Goal: Complete application form: Complete application form

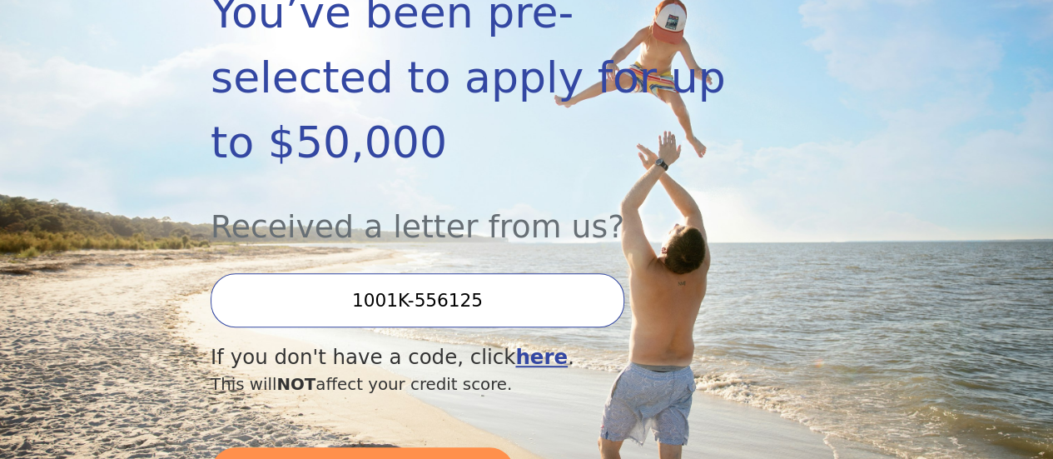
scroll to position [416, 0]
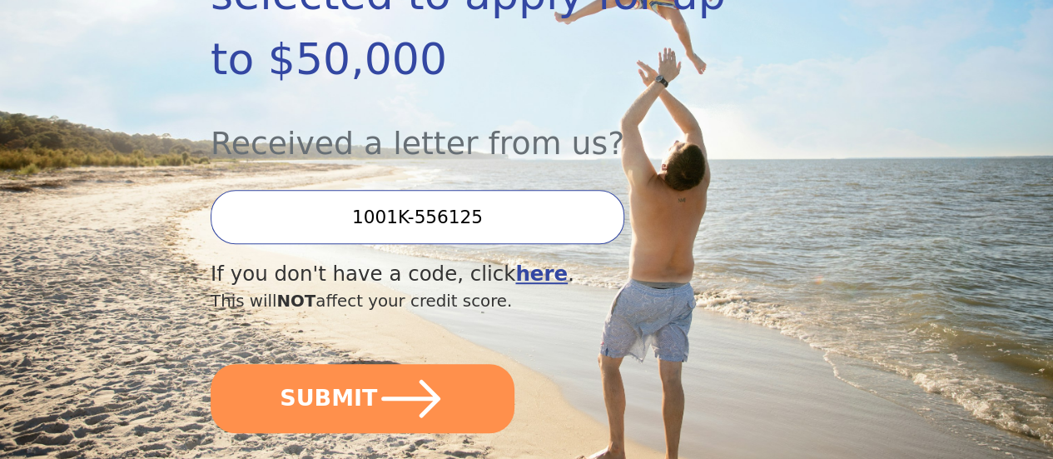
click at [546, 222] on input "1001K-556125" at bounding box center [418, 217] width 414 height 54
drag, startPoint x: 551, startPoint y: 221, endPoint x: 325, endPoint y: 228, distance: 226.6
click at [325, 228] on input "1001K-556125" at bounding box center [418, 217] width 414 height 54
click at [698, 314] on div "This will NOT affect your credit score." at bounding box center [479, 301] width 537 height 25
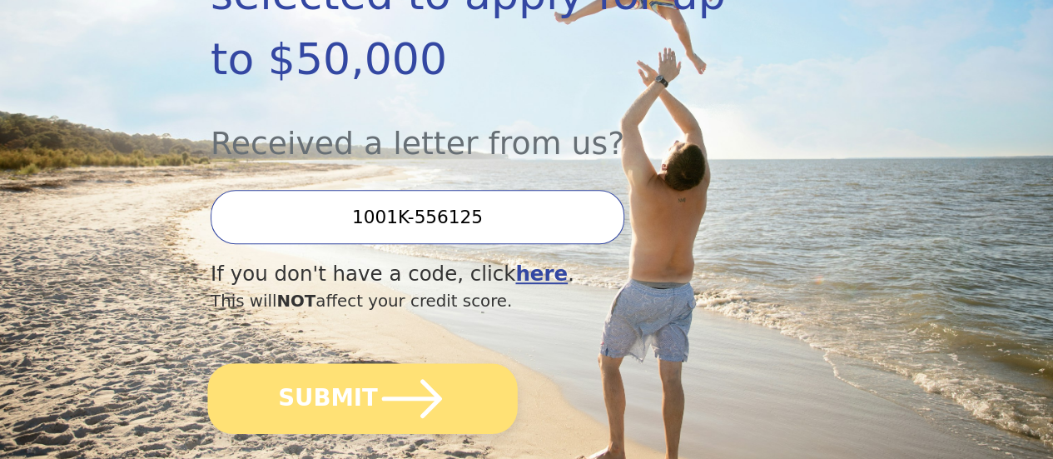
click at [323, 428] on button "SUBMIT" at bounding box center [362, 398] width 310 height 71
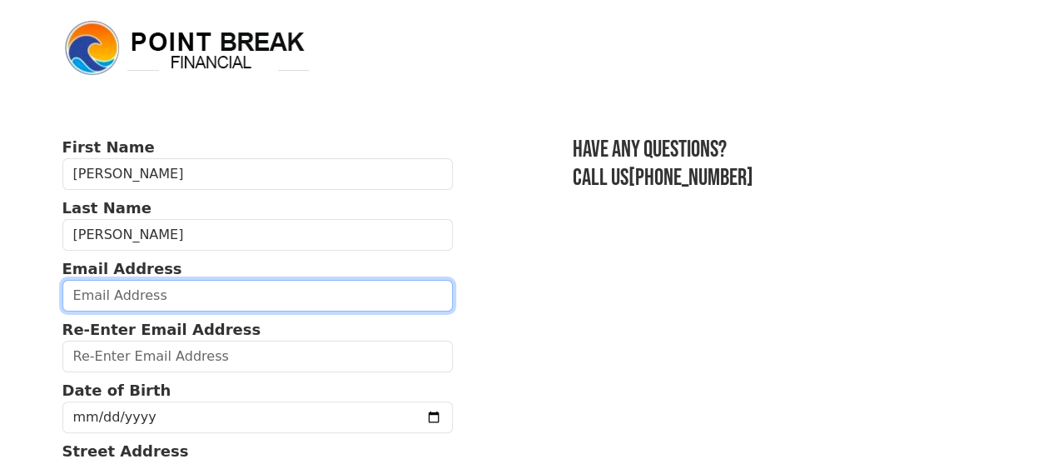
click at [107, 300] on input "email" at bounding box center [257, 296] width 391 height 32
type input "[EMAIL_ADDRESS][DOMAIN_NAME]"
type input "steph101067@gmail.com"
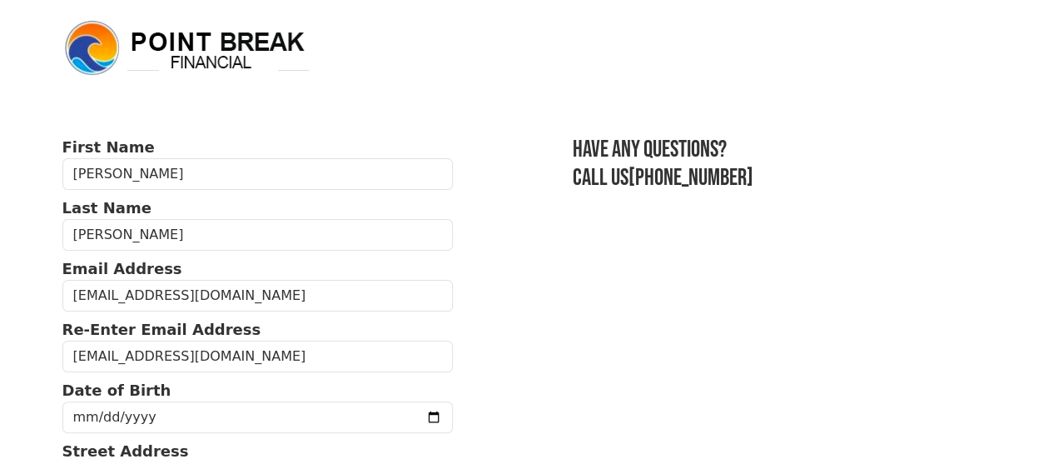
type input "(865) 805-5174"
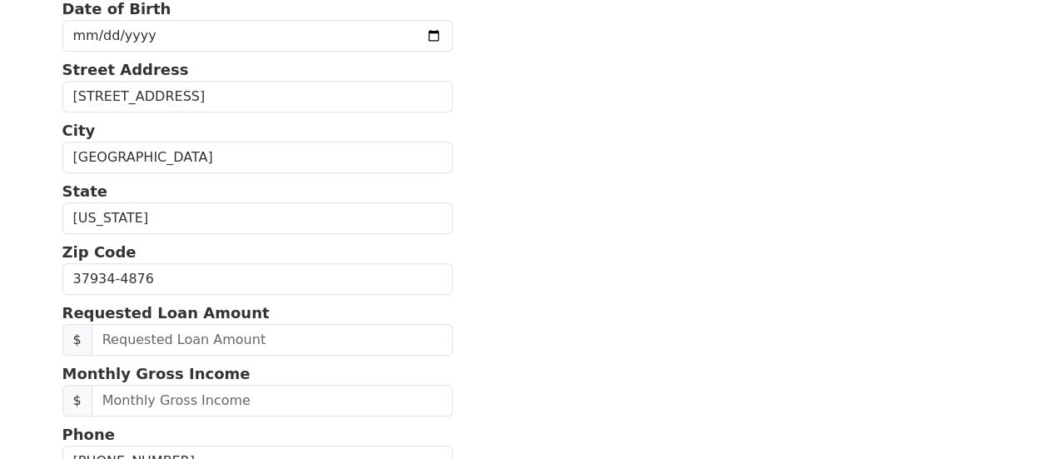
scroll to position [303, 0]
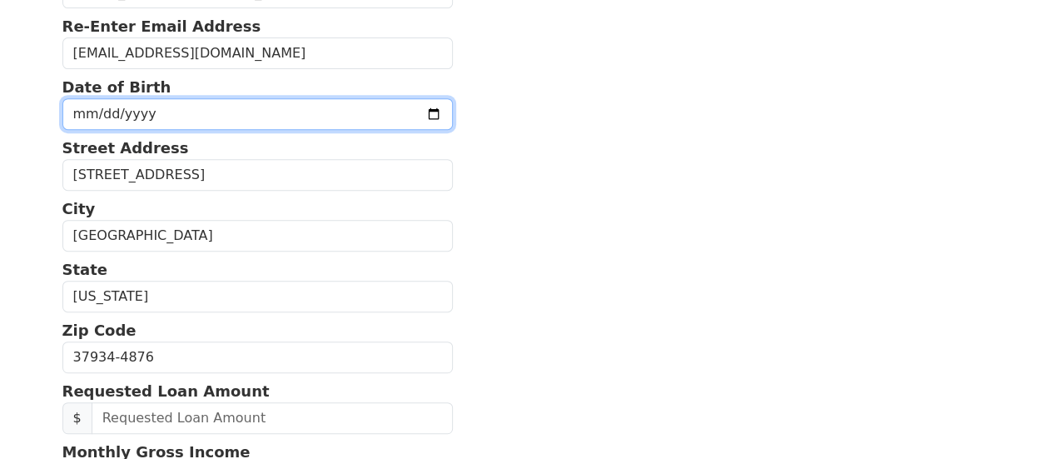
click at [92, 118] on input "date" at bounding box center [257, 114] width 391 height 32
type input "1967-10-10"
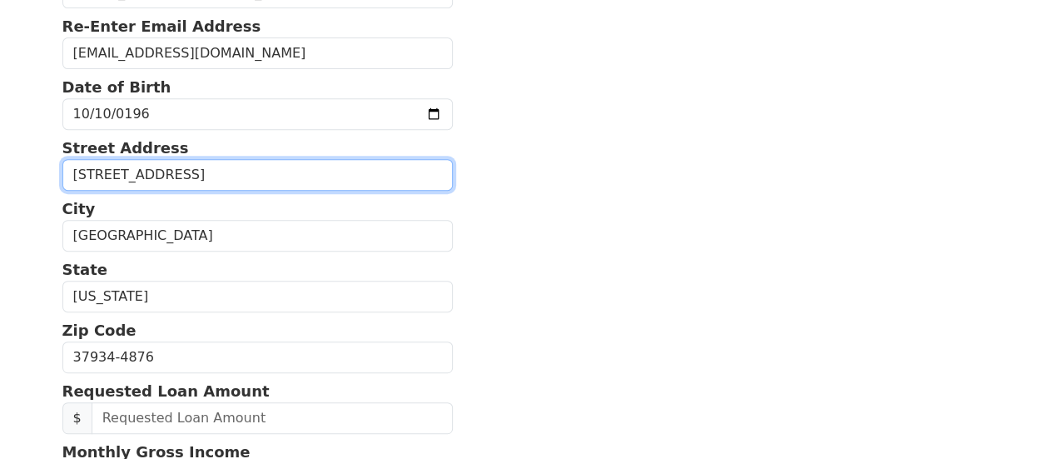
click at [301, 186] on input "11907 Kingston Pike Ste 102" at bounding box center [257, 175] width 391 height 32
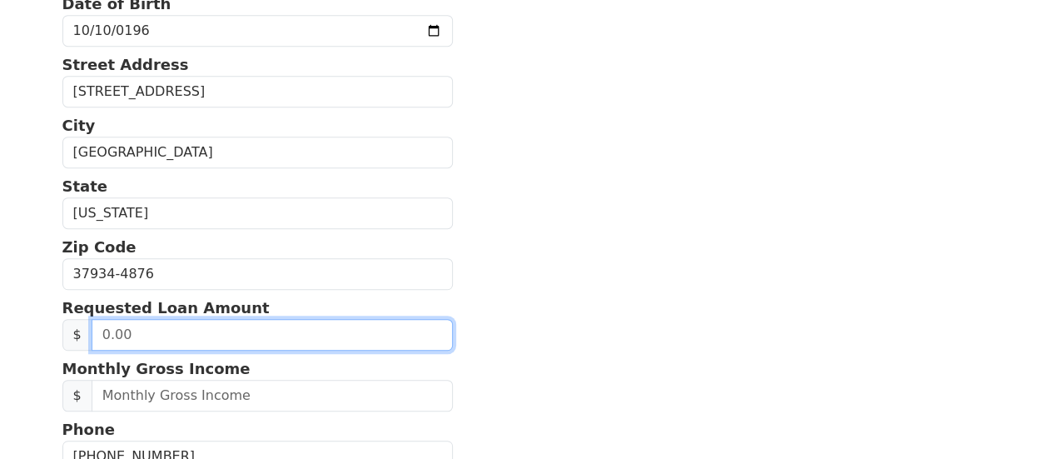
click at [175, 351] on input "text" at bounding box center [272, 335] width 361 height 32
type input "10,000.00"
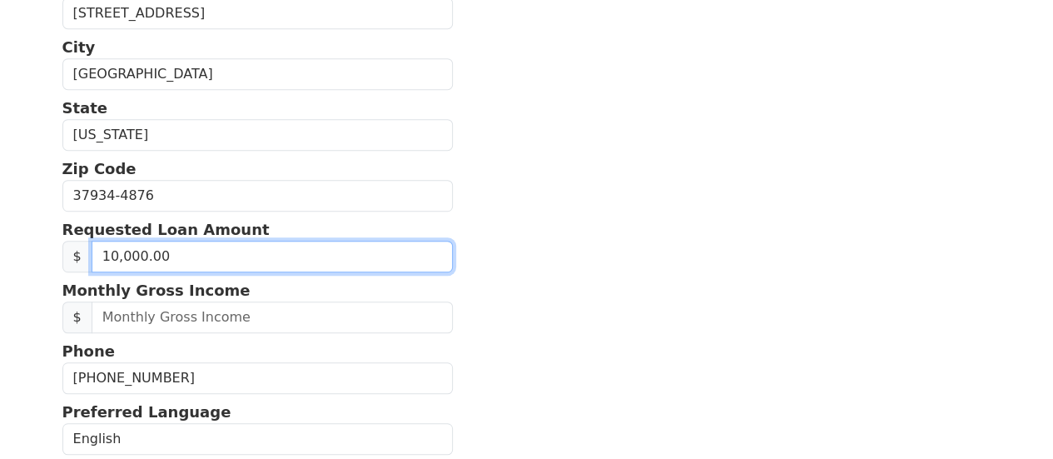
scroll to position [470, 0]
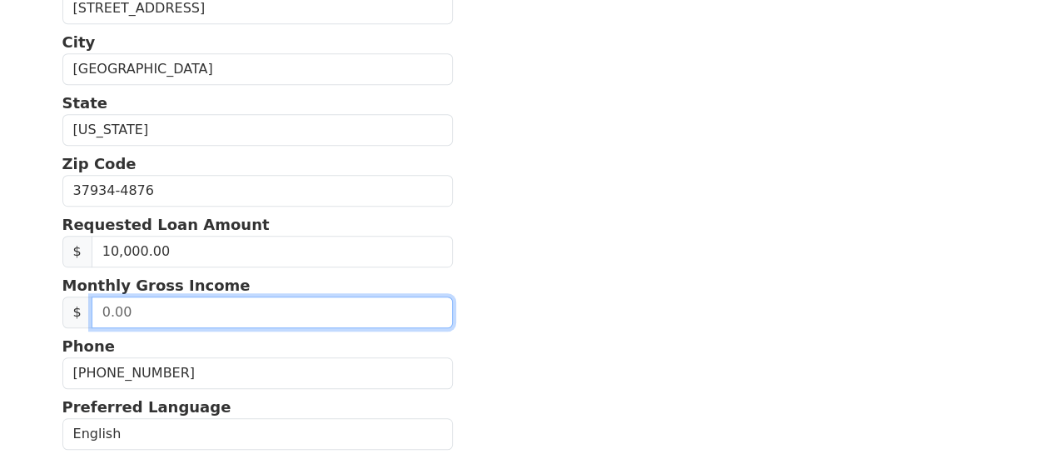
click at [147, 328] on input "text" at bounding box center [272, 312] width 361 height 32
drag, startPoint x: 182, startPoint y: 333, endPoint x: 52, endPoint y: 324, distance: 129.4
click at [52, 324] on div "First Name Stephanie Last Name Roberts Email Address steph101067@gmail.com Re-E…" at bounding box center [526, 145] width 949 height 1231
type input "9,916.00"
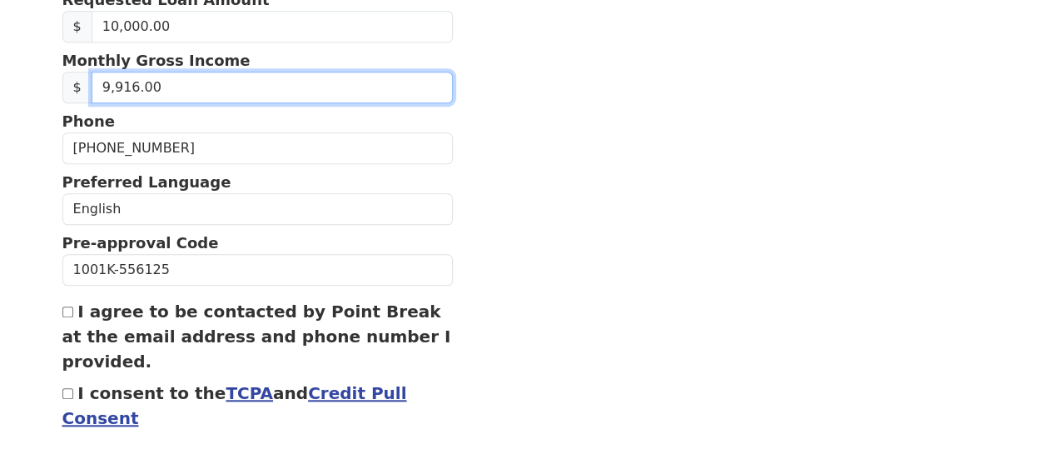
scroll to position [719, 0]
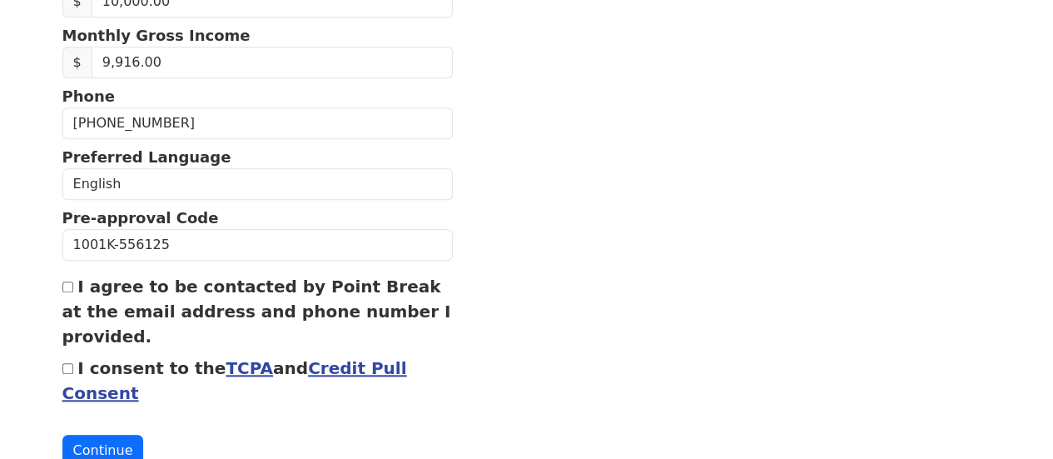
click at [62, 292] on input "I agree to be contacted by Point Break at the email address and phone number I …" at bounding box center [67, 286] width 11 height 11
checkbox input "true"
click at [67, 374] on input "I consent to the TCPA and Credit Pull Consent" at bounding box center [67, 368] width 11 height 11
checkbox input "true"
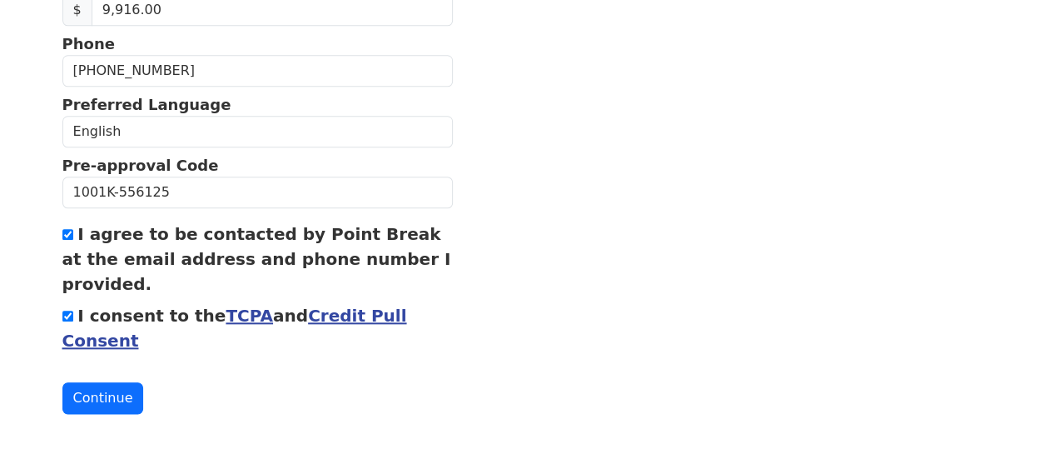
scroll to position [806, 0]
click at [97, 392] on button "Continue" at bounding box center [103, 398] width 82 height 32
